Goal: Register for event/course

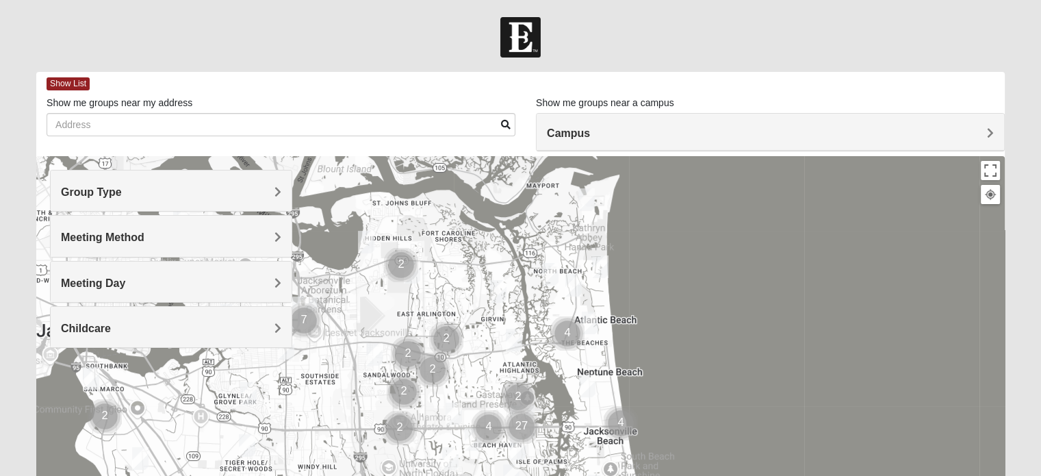
click at [127, 194] on h4 "Group Type" at bounding box center [171, 191] width 220 height 13
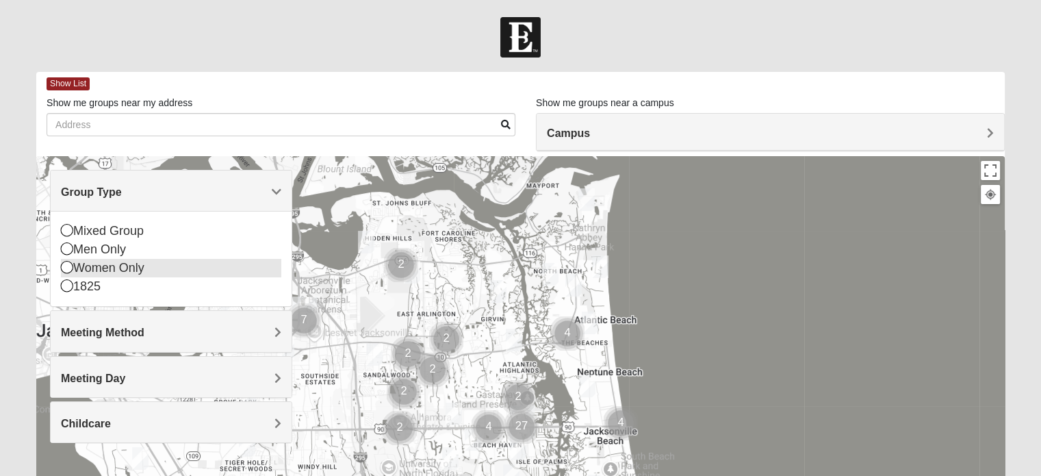
click at [114, 273] on div "Women Only" at bounding box center [171, 268] width 220 height 18
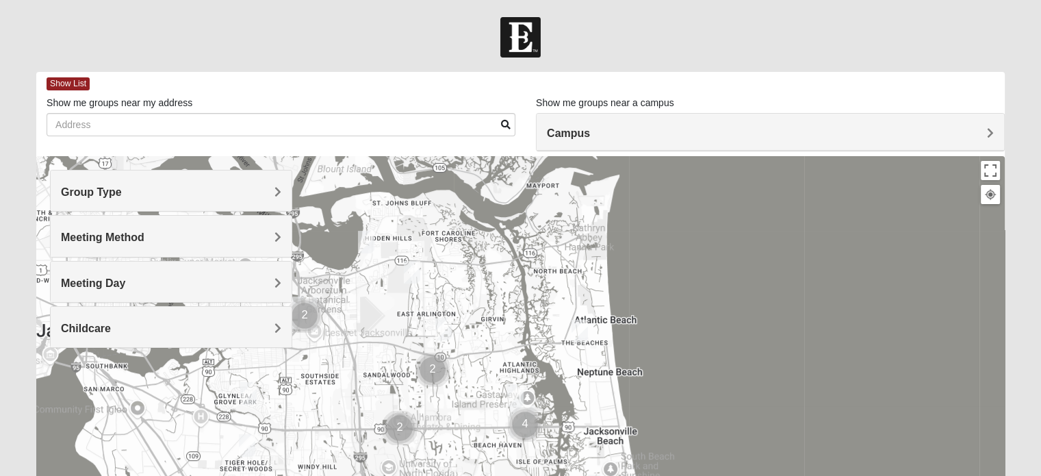
scroll to position [68, 0]
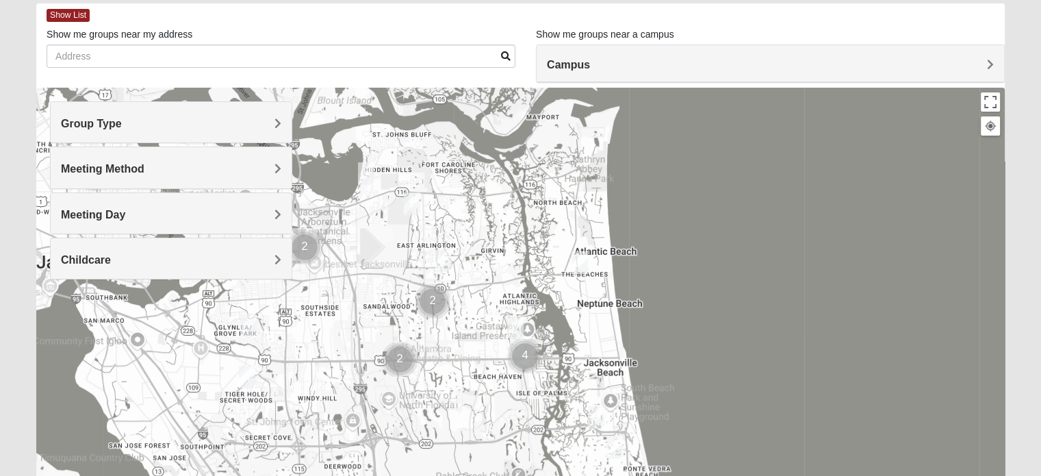
click at [109, 169] on span "Meeting Method" at bounding box center [102, 169] width 83 height 12
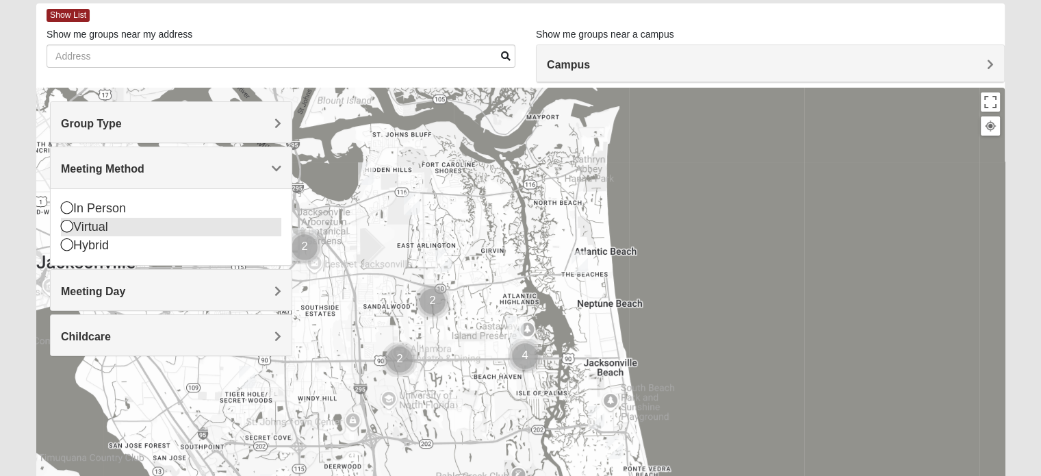
click at [88, 232] on div "Virtual" at bounding box center [171, 227] width 220 height 18
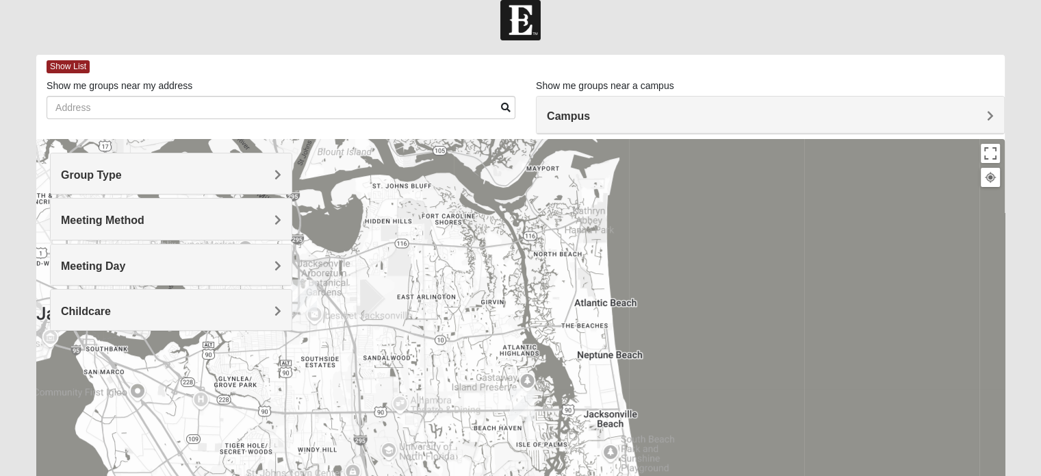
scroll to position [0, 0]
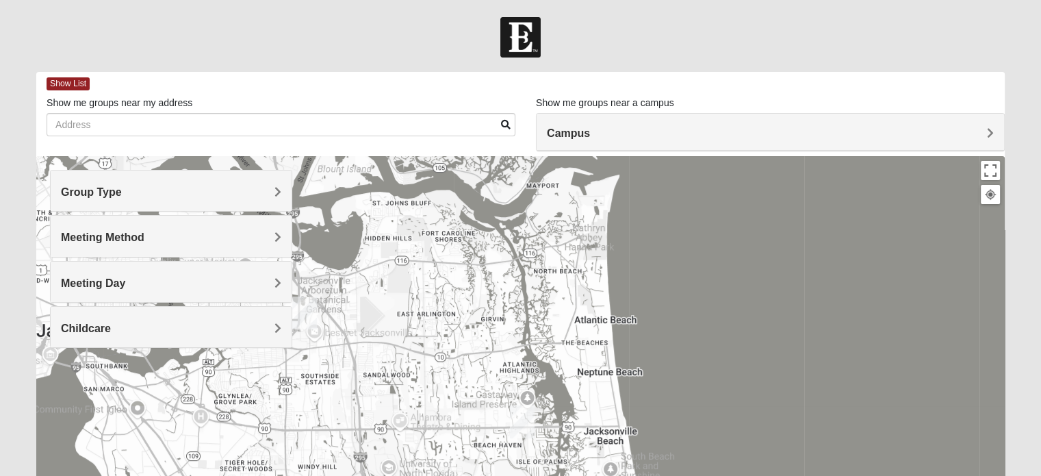
click at [117, 235] on span "Meeting Method" at bounding box center [102, 237] width 83 height 12
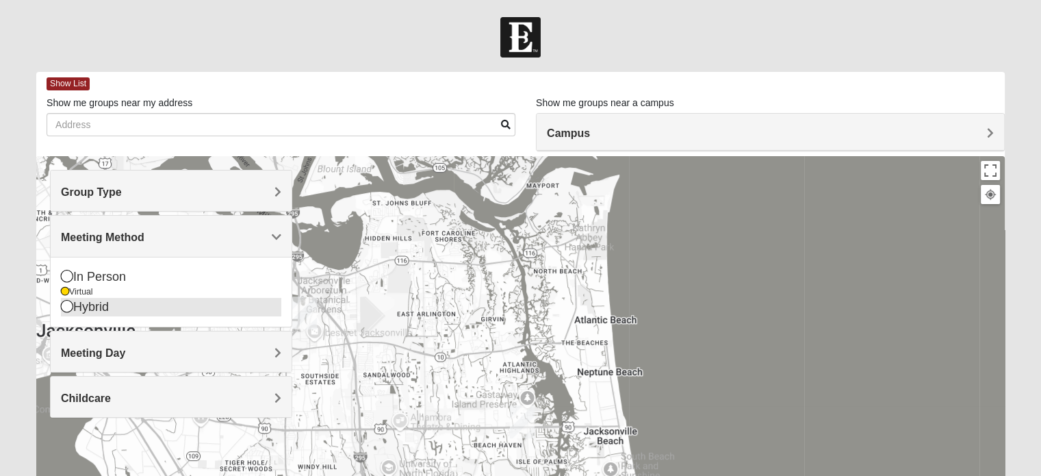
click at [66, 312] on icon at bounding box center [67, 306] width 12 height 12
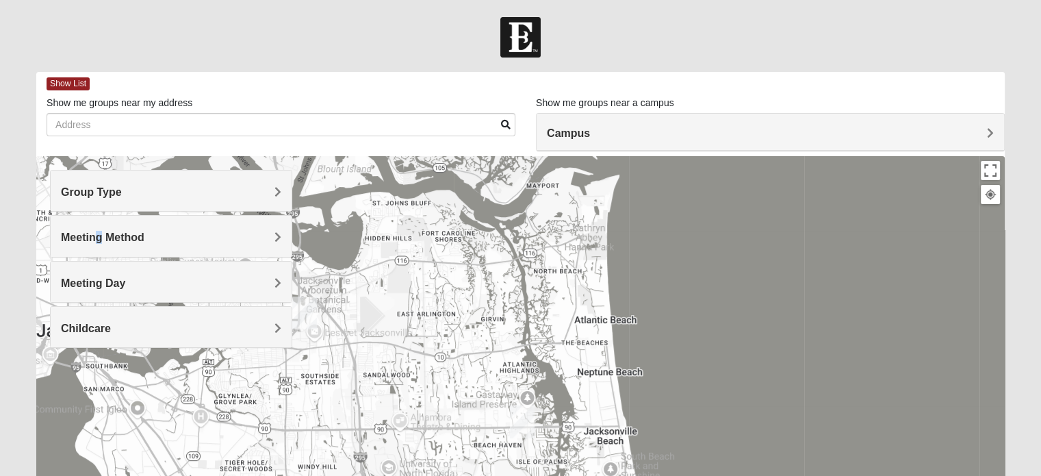
drag, startPoint x: 96, startPoint y: 233, endPoint x: 93, endPoint y: 248, distance: 16.1
click at [93, 250] on div "Meeting Method" at bounding box center [171, 236] width 241 height 40
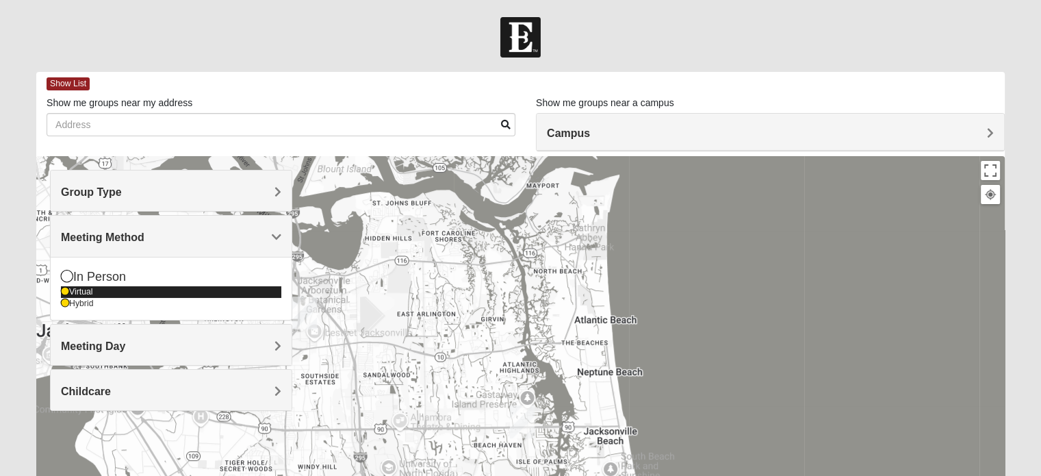
click at [67, 294] on icon at bounding box center [65, 291] width 8 height 8
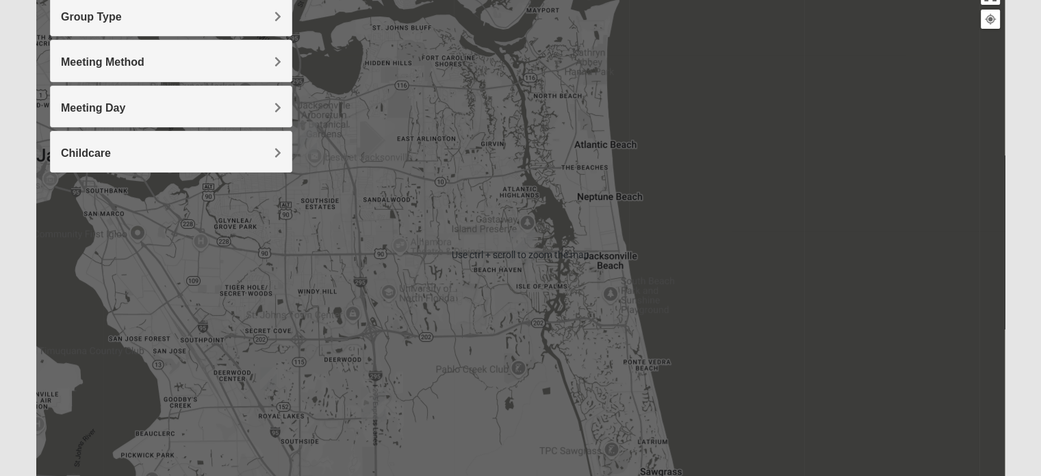
scroll to position [205, 0]
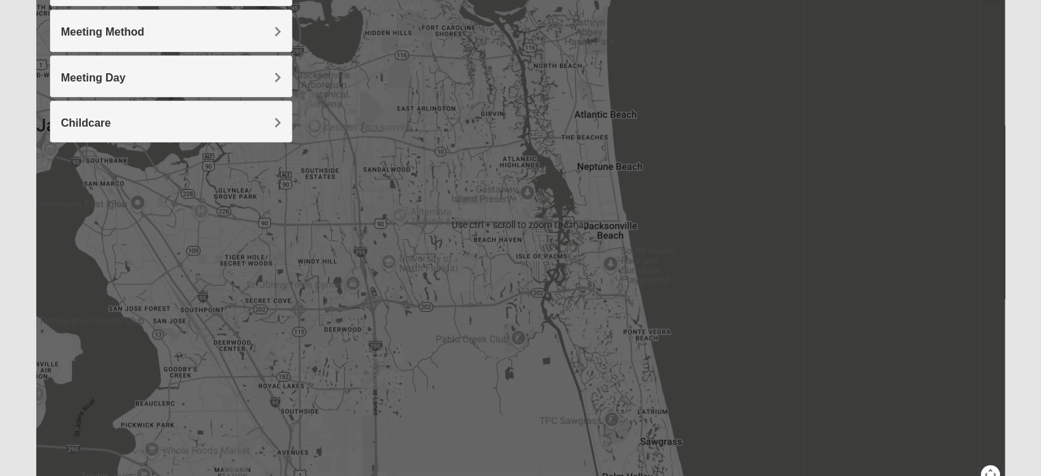
click at [274, 354] on img "Women’s Bowie 32256 Southside Baymeadows" at bounding box center [268, 348] width 16 height 23
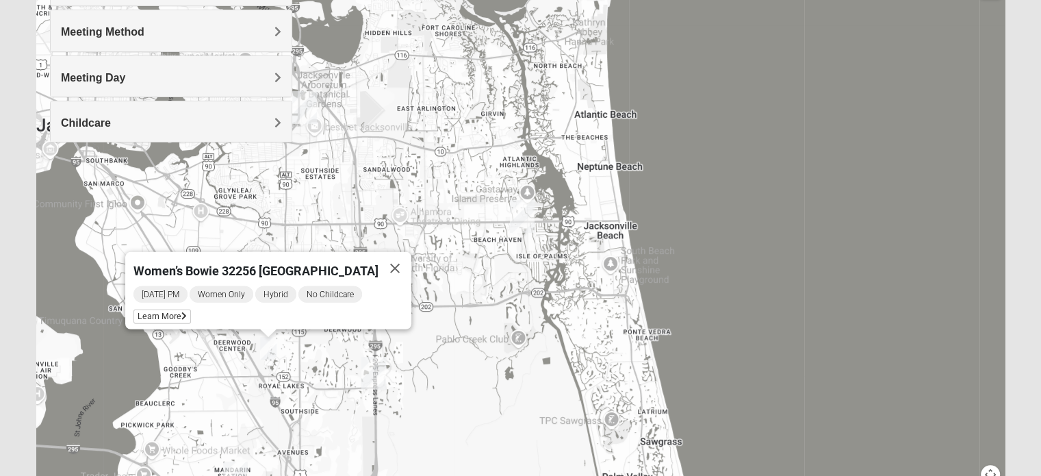
click at [174, 125] on h4 "Childcare" at bounding box center [171, 122] width 220 height 13
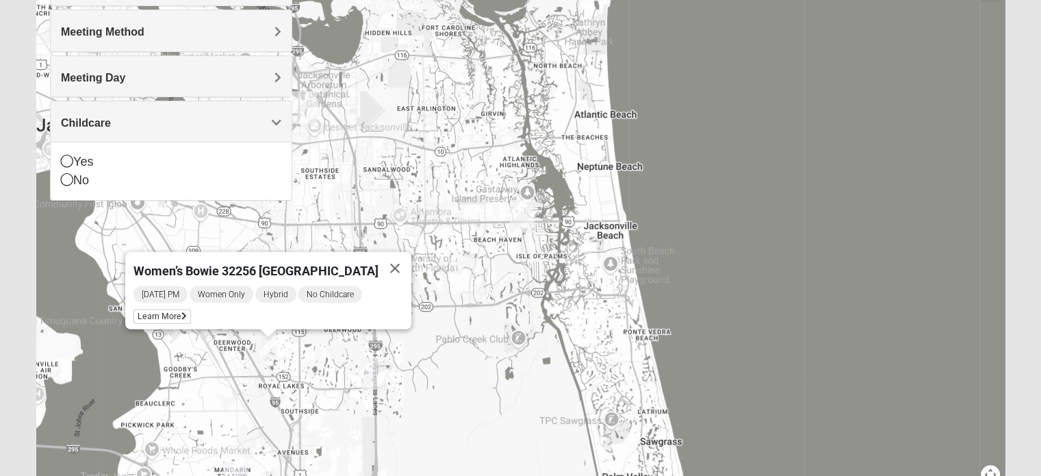
click at [263, 120] on h4 "Childcare" at bounding box center [171, 122] width 220 height 13
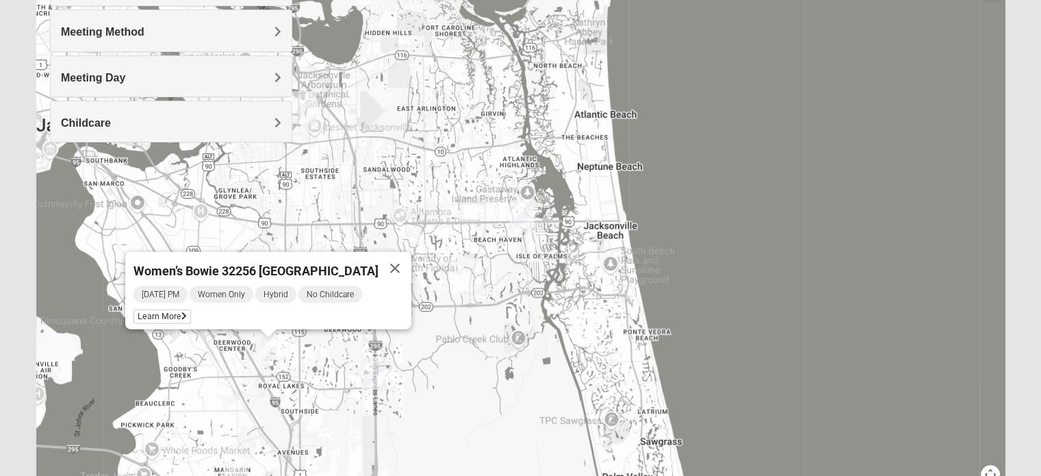
click at [813, 207] on div "Women’s Bowie 32256 [GEOGRAPHIC_DATA] [DATE] PM Women Only Hybrid No Childcare …" at bounding box center [520, 224] width 968 height 547
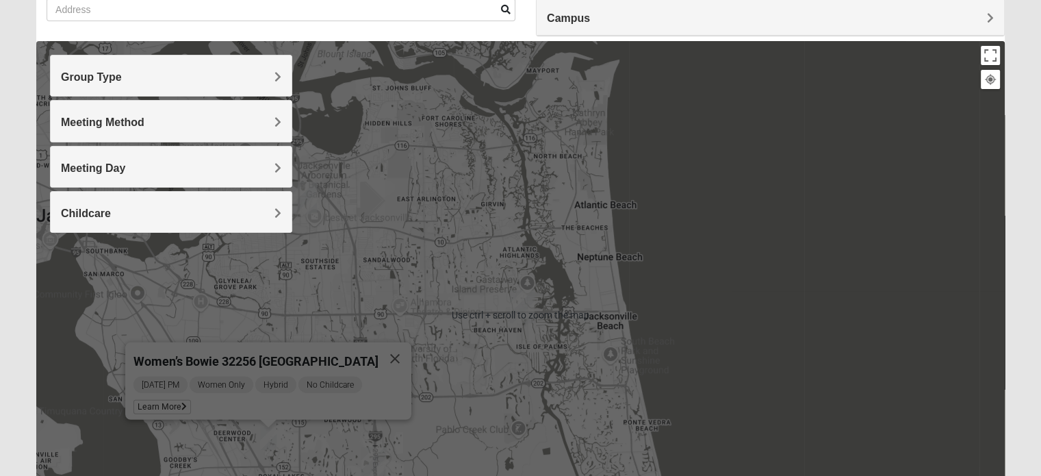
scroll to position [75, 0]
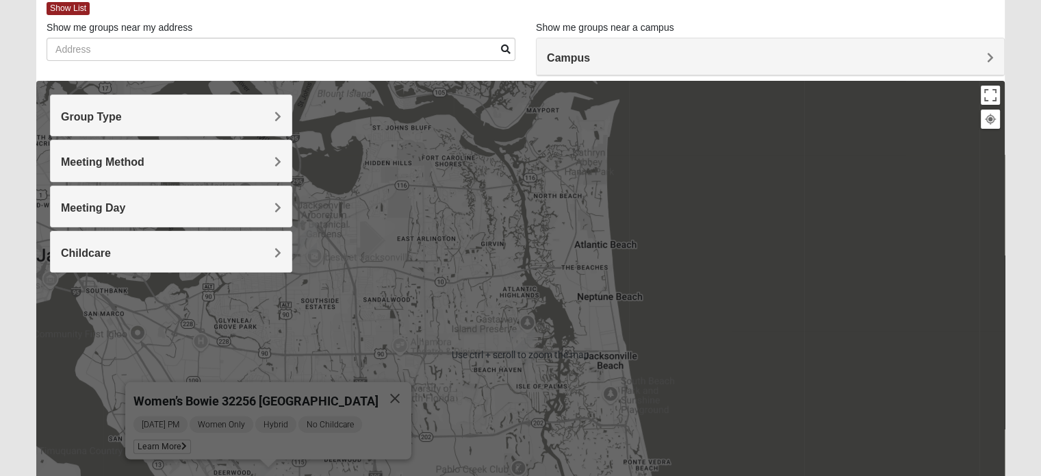
click at [756, 243] on div "Women’s Bowie 32256 [GEOGRAPHIC_DATA] [DATE] PM Women Only Hybrid No Childcare …" at bounding box center [520, 354] width 968 height 547
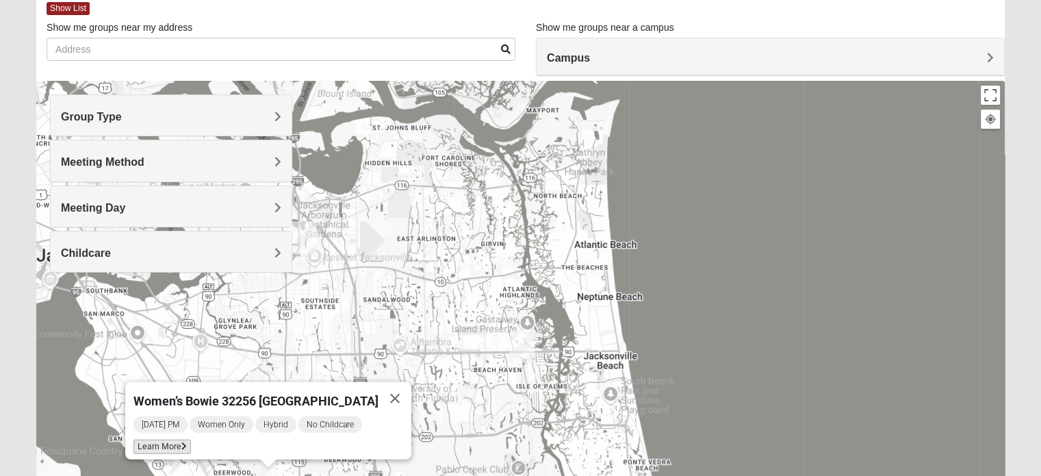
click at [151, 439] on span "Learn More" at bounding box center [161, 446] width 57 height 14
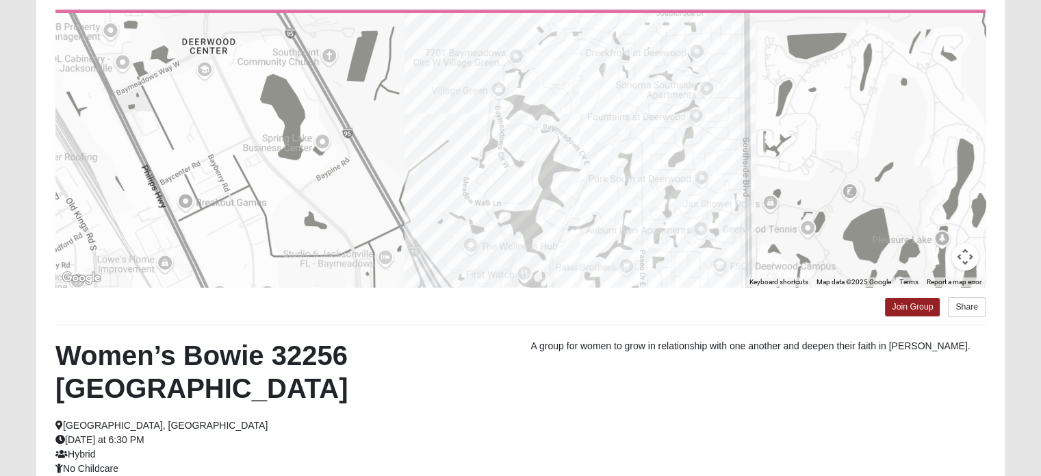
scroll to position [68, 0]
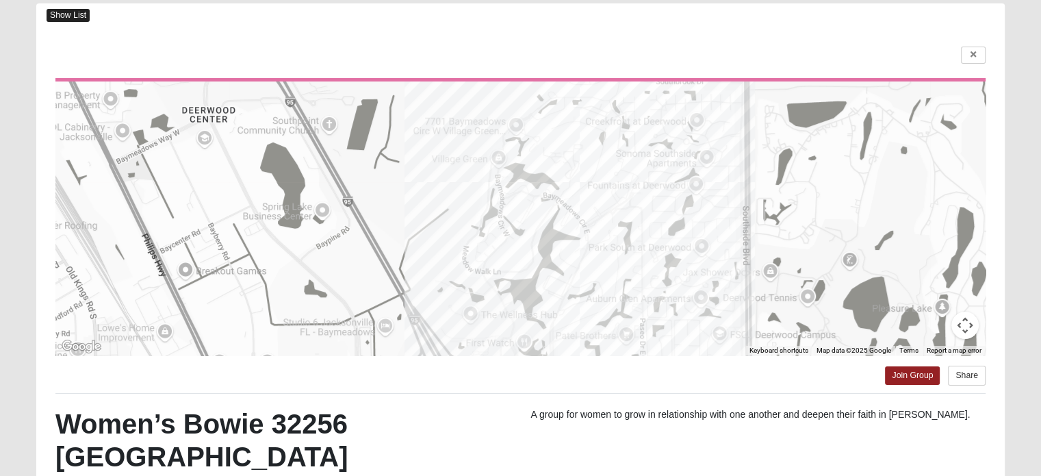
click at [60, 16] on span "Show List" at bounding box center [68, 15] width 43 height 13
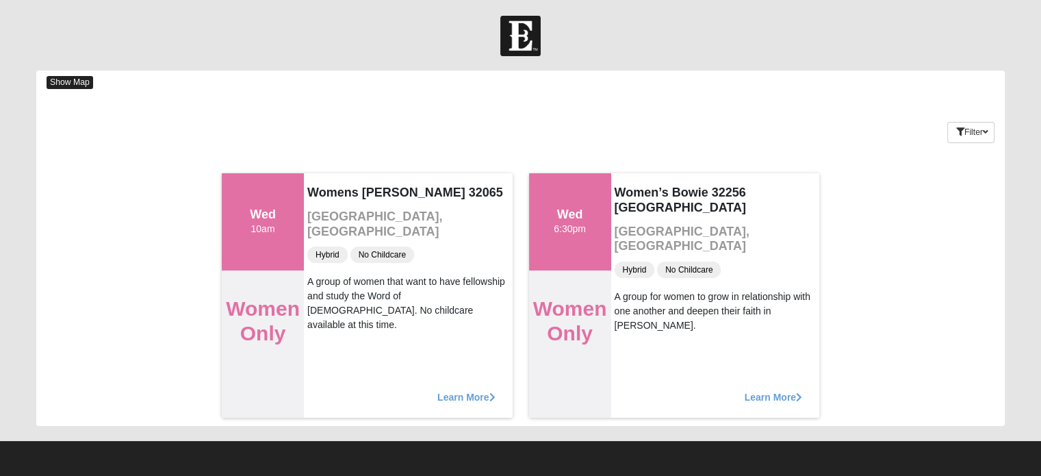
scroll to position [6, 0]
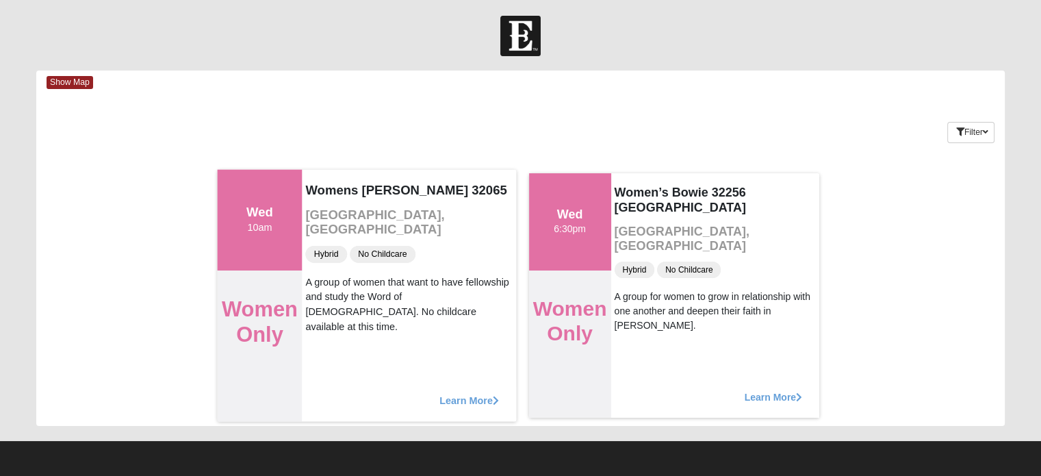
click at [443, 393] on span "Learn More" at bounding box center [469, 393] width 60 height 0
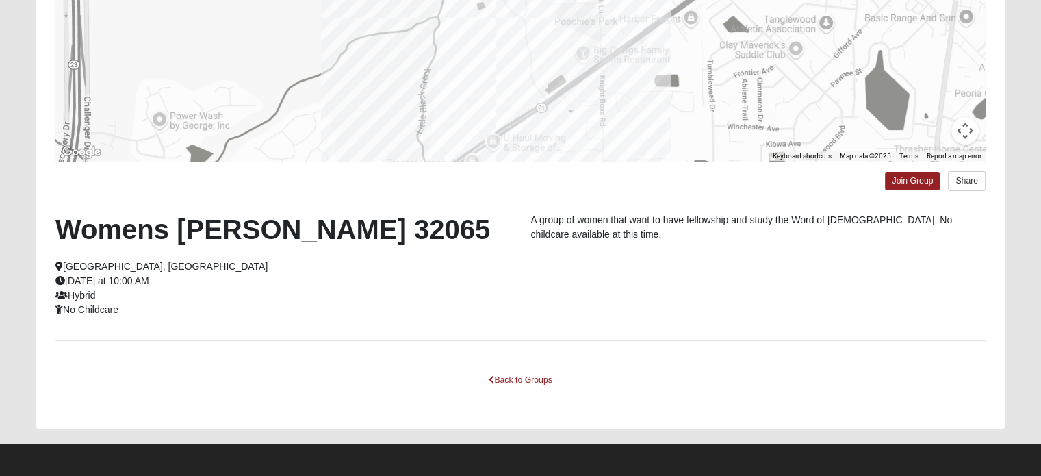
scroll to position [274, 0]
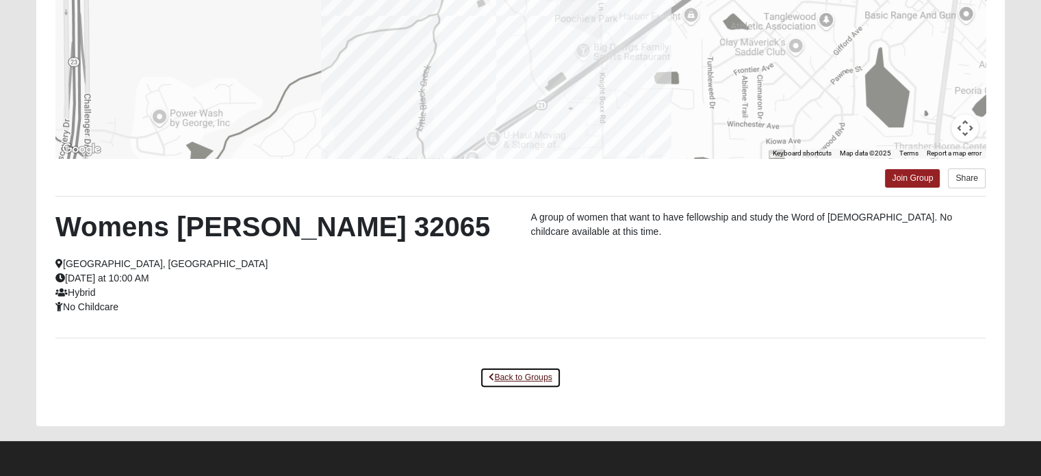
click at [526, 388] on link "Back to Groups" at bounding box center [520, 377] width 81 height 21
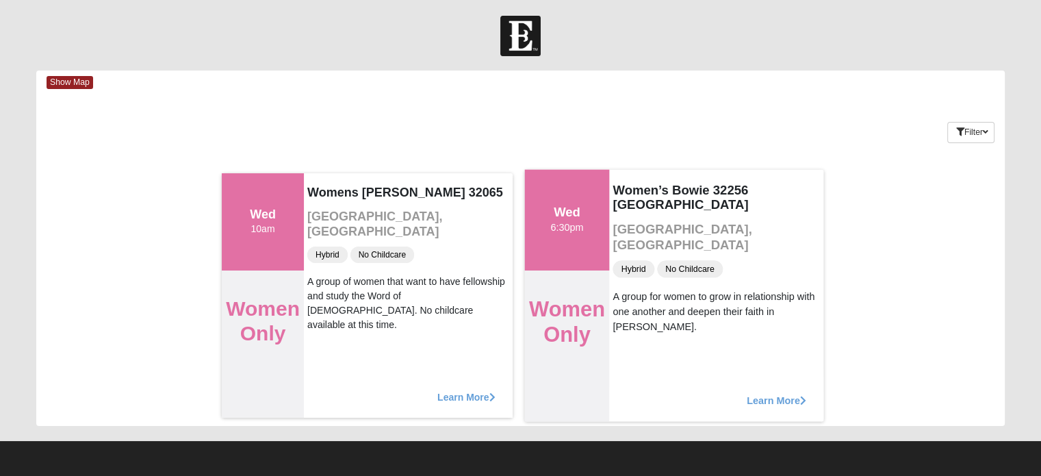
click at [580, 235] on div "Wed 6:30pm" at bounding box center [566, 220] width 33 height 30
click at [576, 333] on h2 "Women Only" at bounding box center [566, 321] width 76 height 51
click at [783, 393] on span "Learn More" at bounding box center [777, 393] width 60 height 0
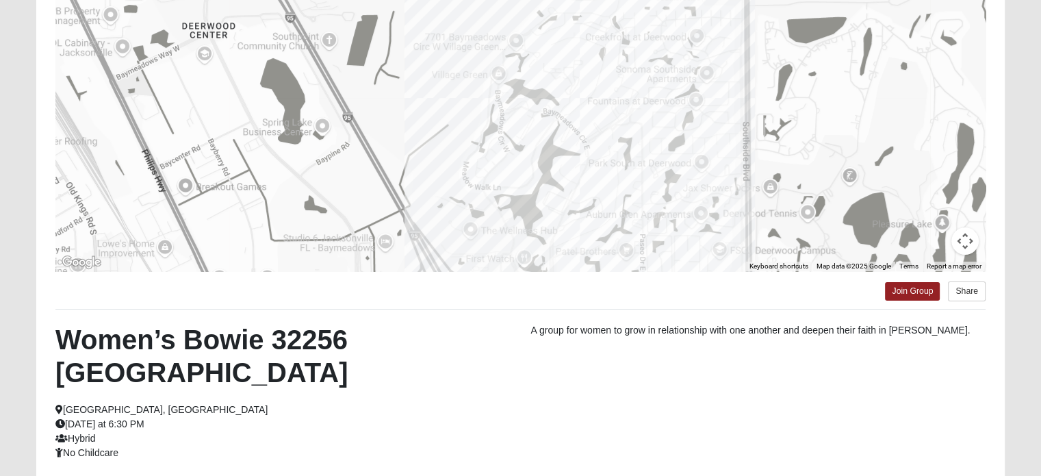
scroll to position [0, 0]
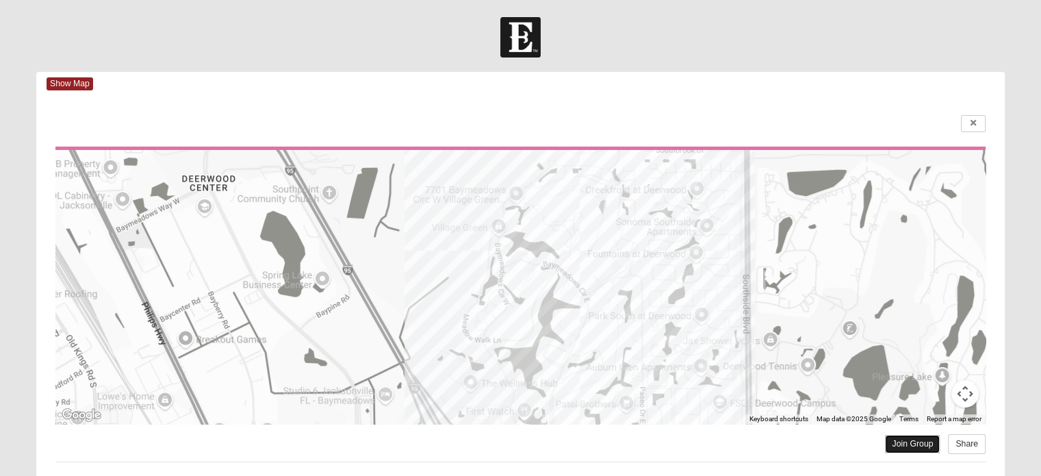
click at [908, 451] on link "Join Group" at bounding box center [912, 444] width 55 height 18
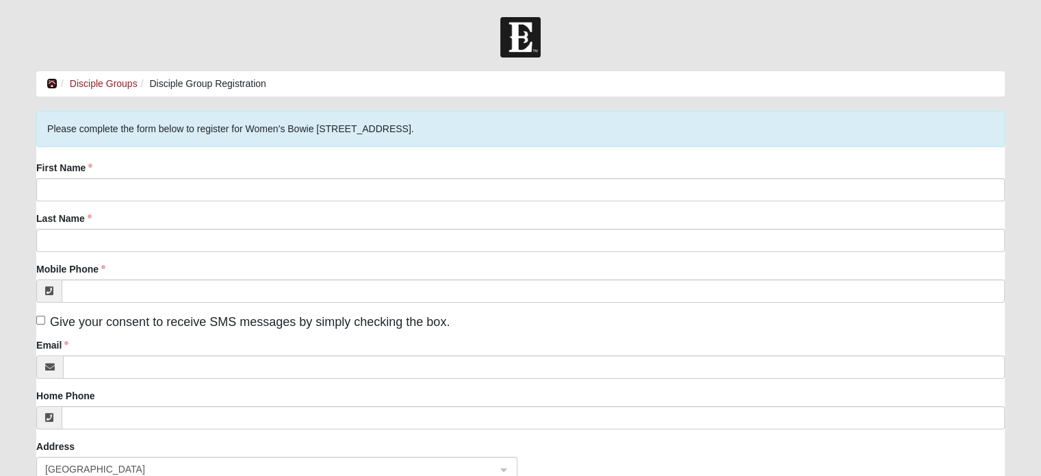
click at [50, 84] on icon at bounding box center [52, 84] width 11 height 10
